Goal: Information Seeking & Learning: Learn about a topic

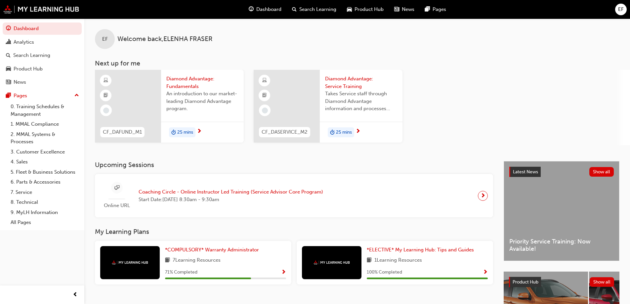
click at [199, 131] on span "next-icon" at bounding box center [199, 132] width 5 height 6
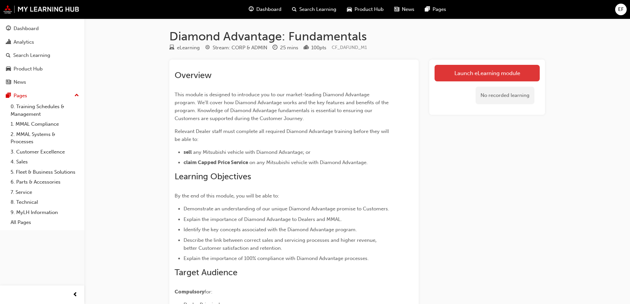
click at [490, 73] on link "Launch eLearning module" at bounding box center [486, 73] width 105 height 17
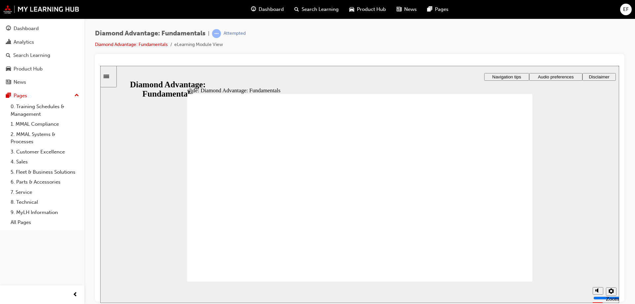
drag, startPoint x: 458, startPoint y: 239, endPoint x: 607, endPoint y: 237, distance: 149.4
